Goal: Task Accomplishment & Management: Manage account settings

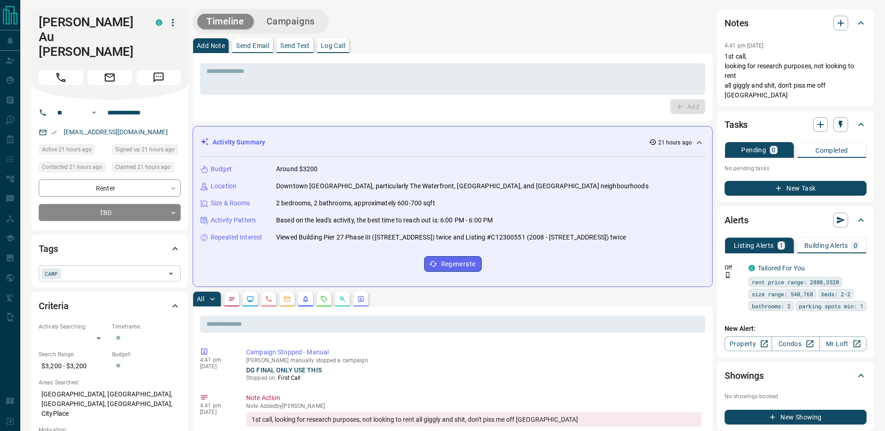
click at [53, 269] on span "CAMP" at bounding box center [51, 273] width 13 height 9
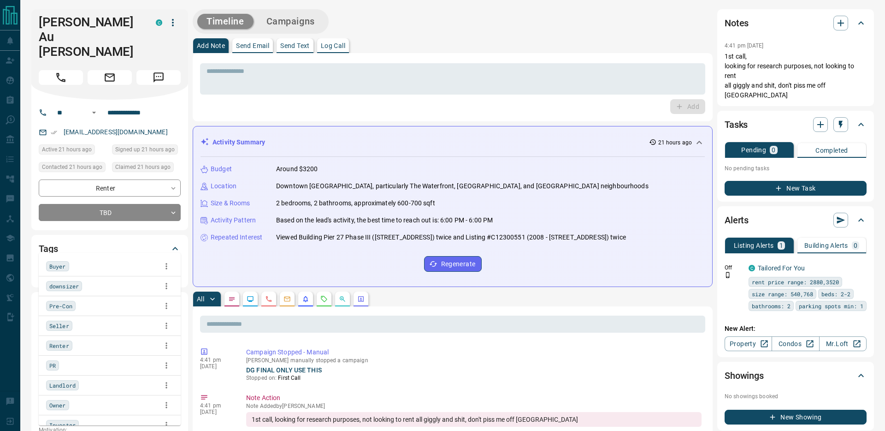
scroll to position [29, 0]
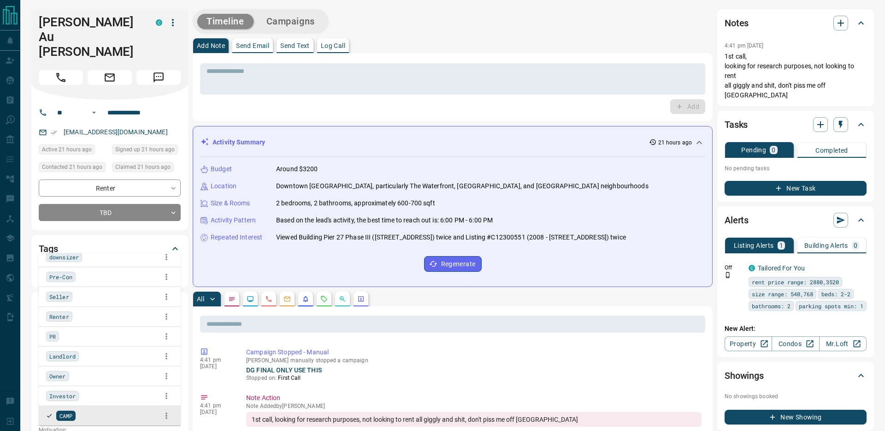
click at [63, 270] on icon at bounding box center [62, 273] width 6 height 6
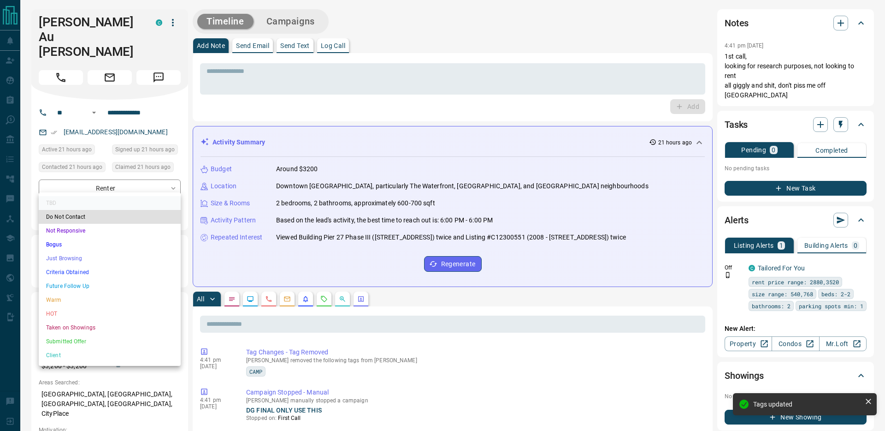
click at [72, 259] on li "Just Browsing" at bounding box center [110, 258] width 142 height 14
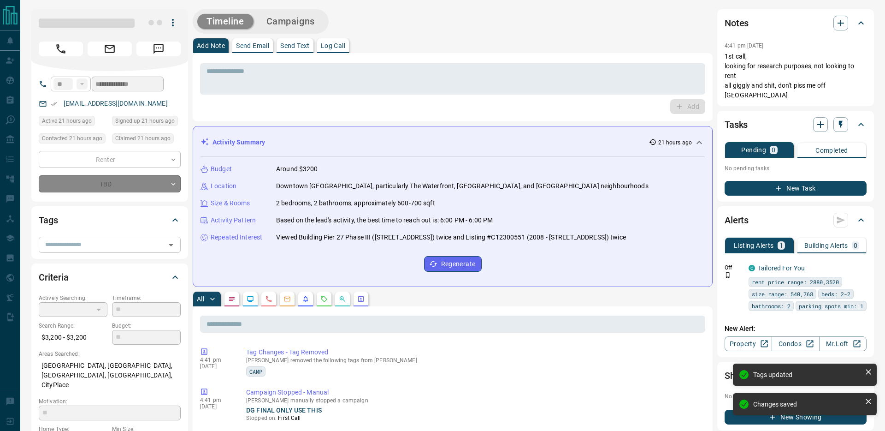
type input "*"
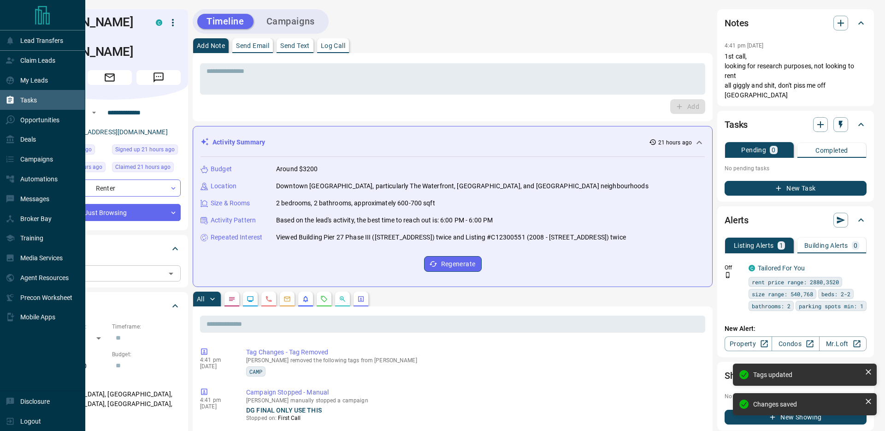
click at [34, 95] on div "Tasks" at bounding box center [21, 99] width 31 height 15
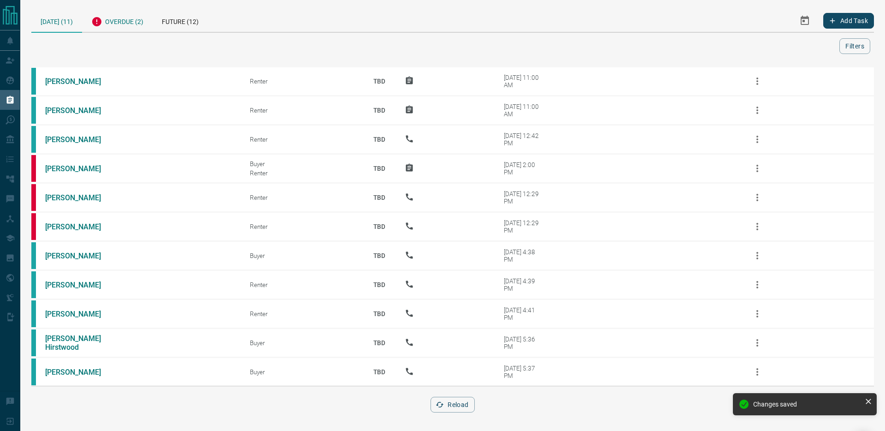
click at [130, 19] on div "Overdue (2)" at bounding box center [117, 20] width 71 height 23
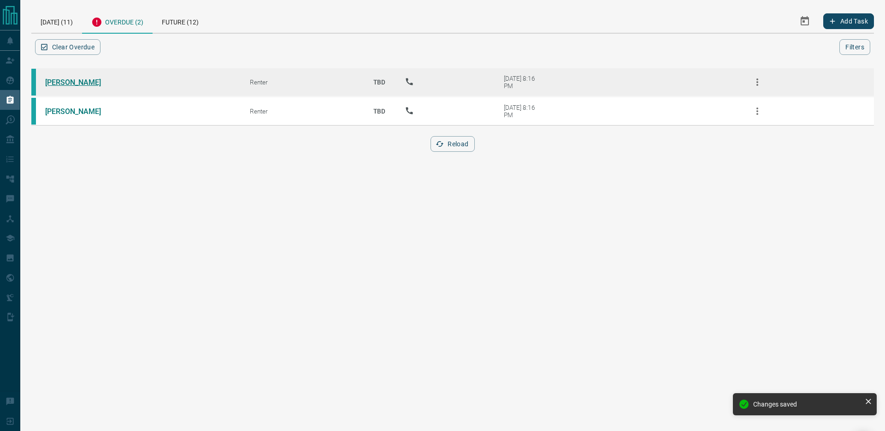
click at [75, 83] on link "[PERSON_NAME]" at bounding box center [79, 82] width 69 height 9
